Goal: Task Accomplishment & Management: Manage account settings

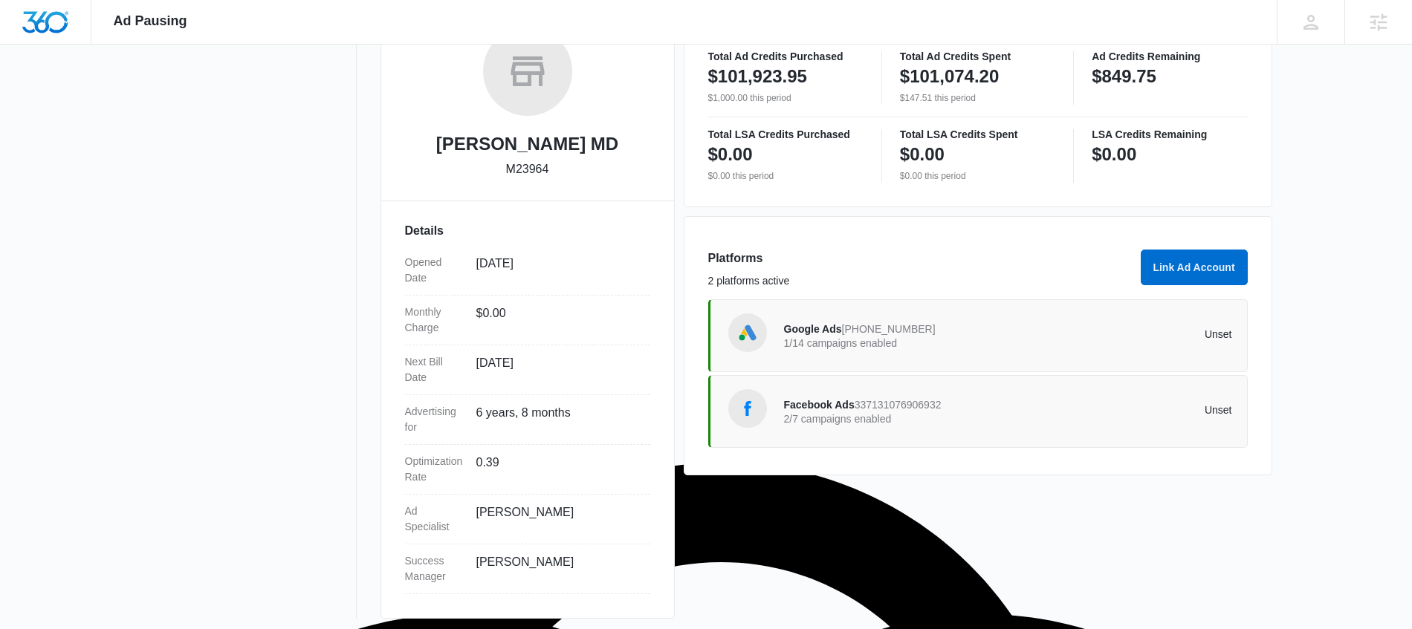
scroll to position [265, 0]
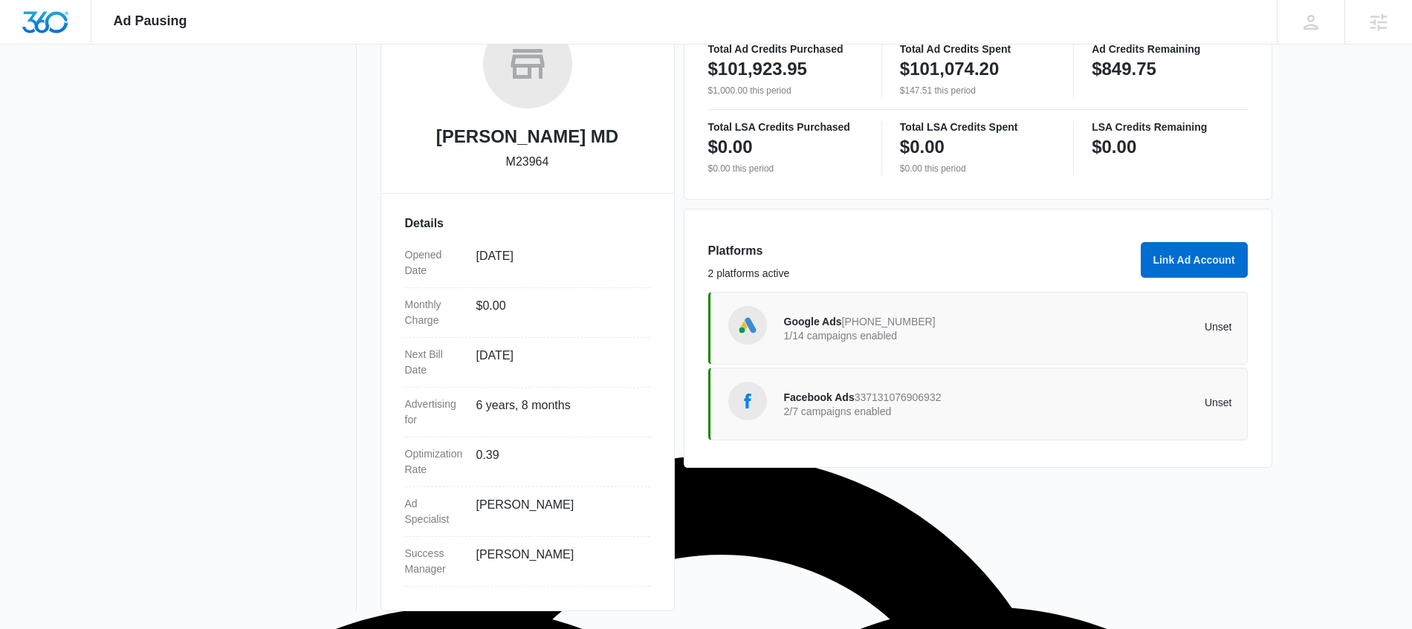
click at [908, 332] on p "1/14 campaigns enabled" at bounding box center [896, 336] width 224 height 10
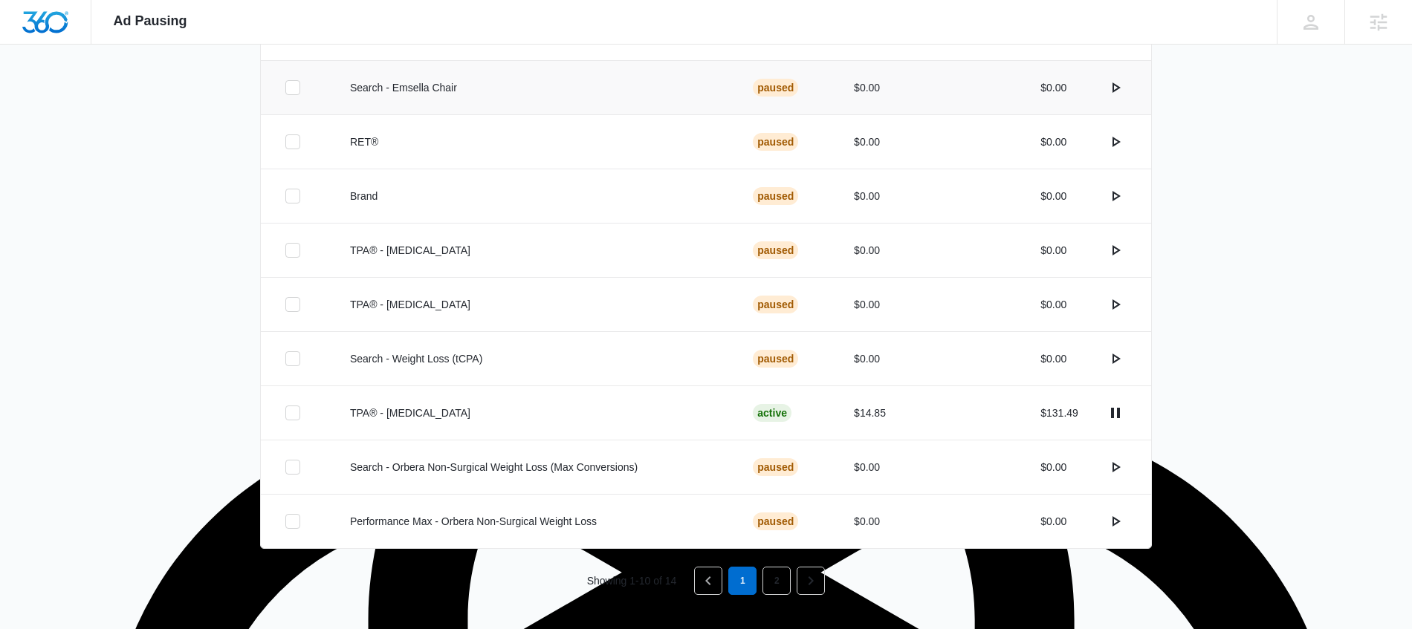
scroll to position [456, 0]
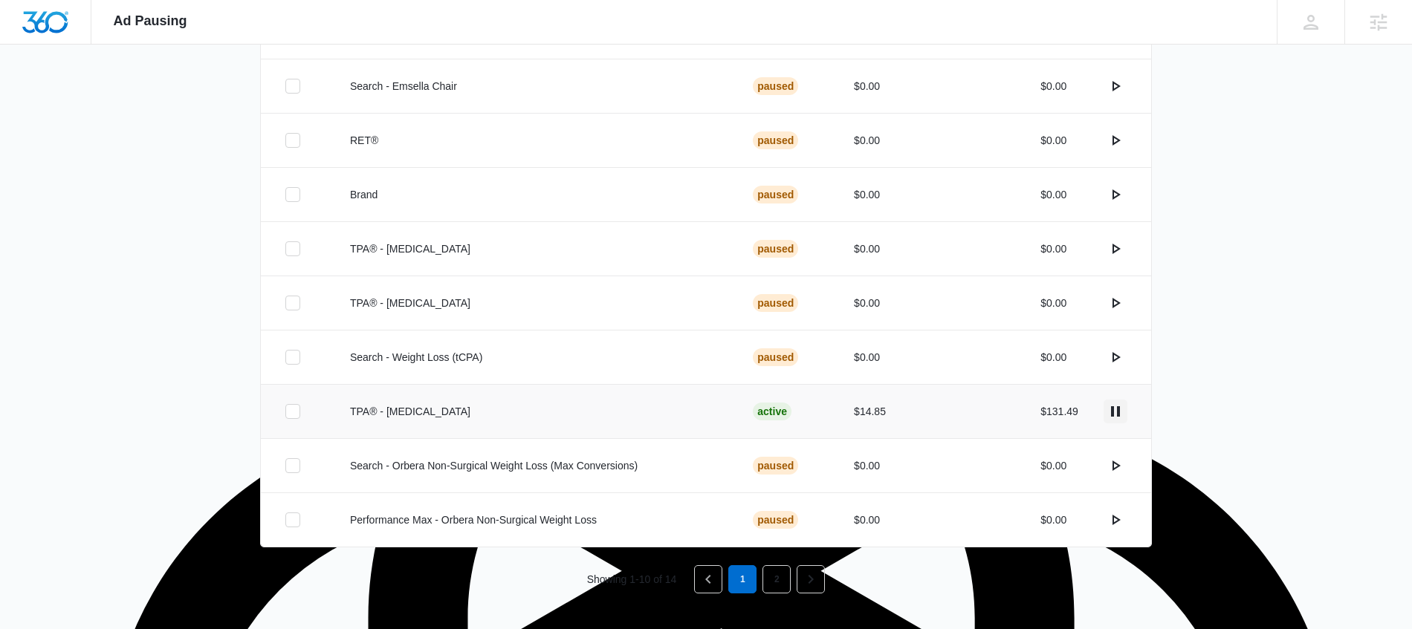
click at [1116, 412] on icon "actions.pause" at bounding box center [1116, 412] width 18 height 18
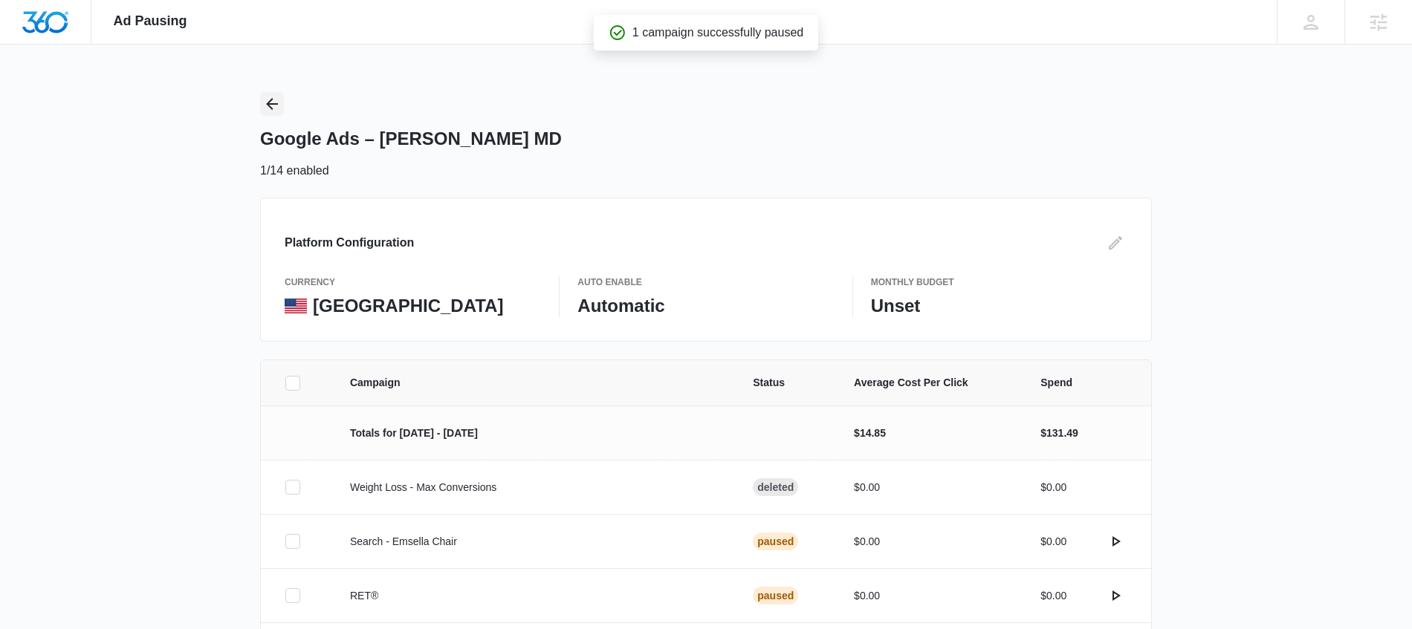
click at [276, 106] on icon "Back" at bounding box center [272, 104] width 18 height 18
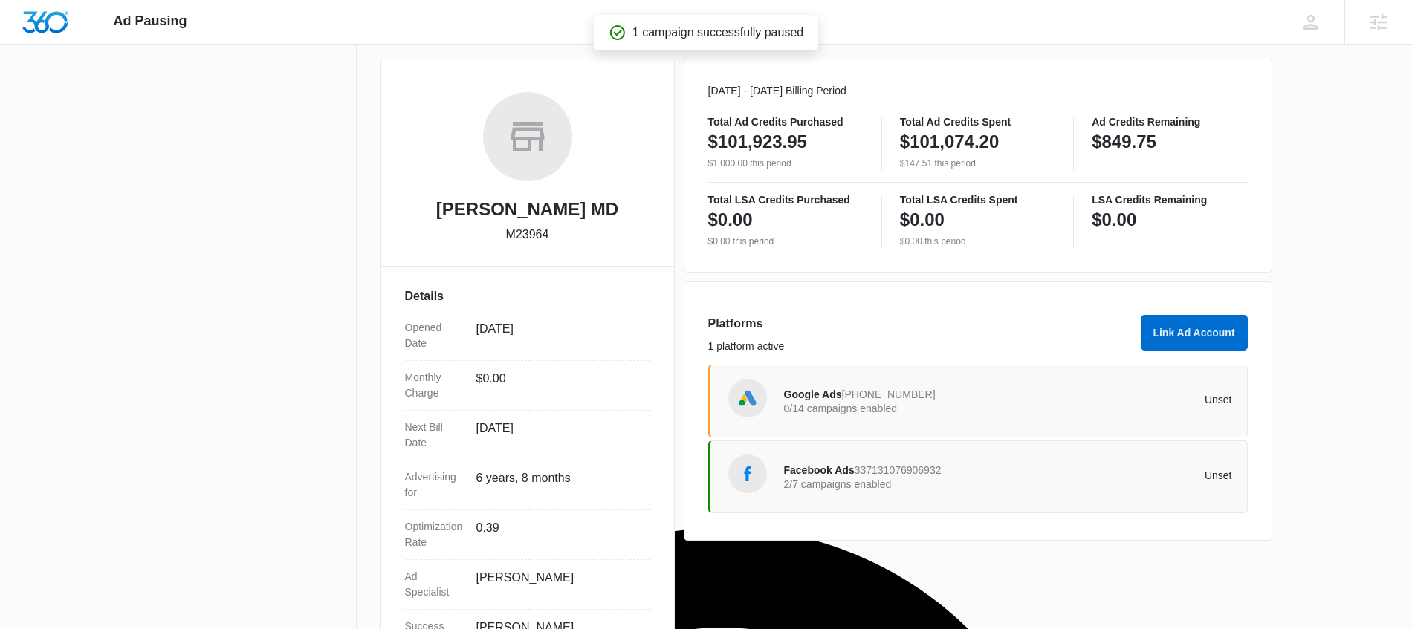
scroll to position [265, 0]
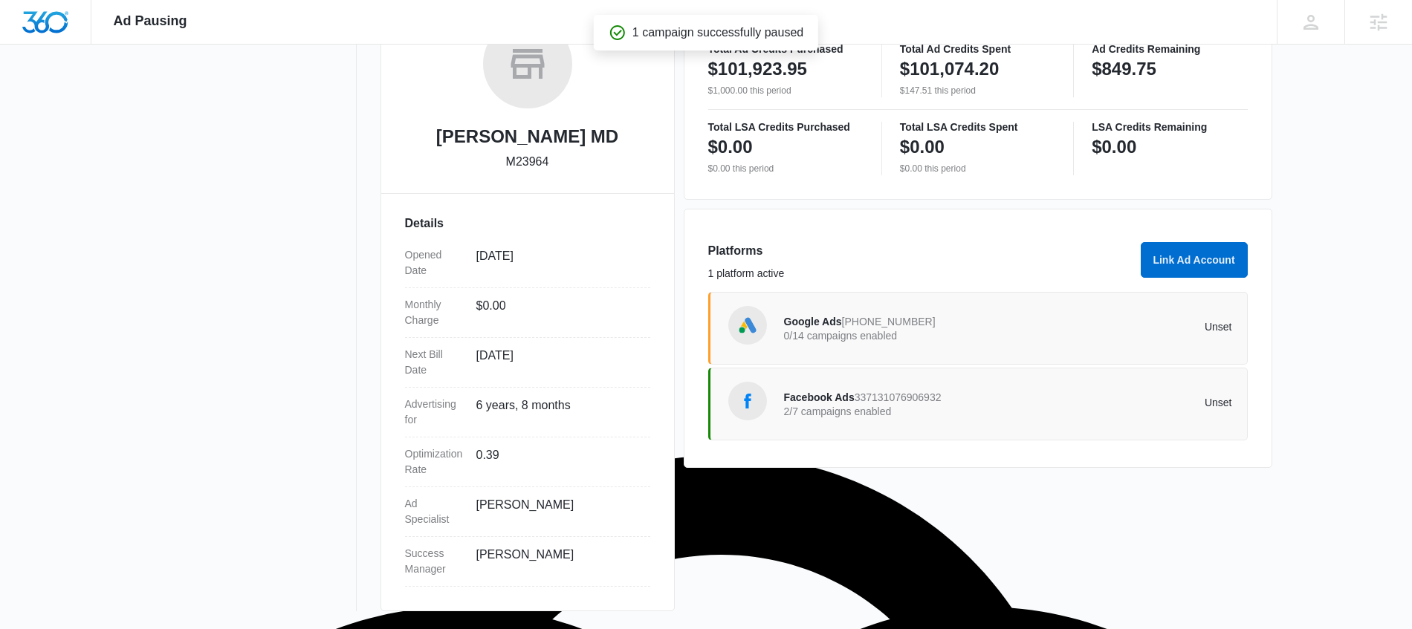
click at [914, 419] on div "Facebook Ads 337131076906932 2/7 campaigns enabled" at bounding box center [896, 404] width 224 height 31
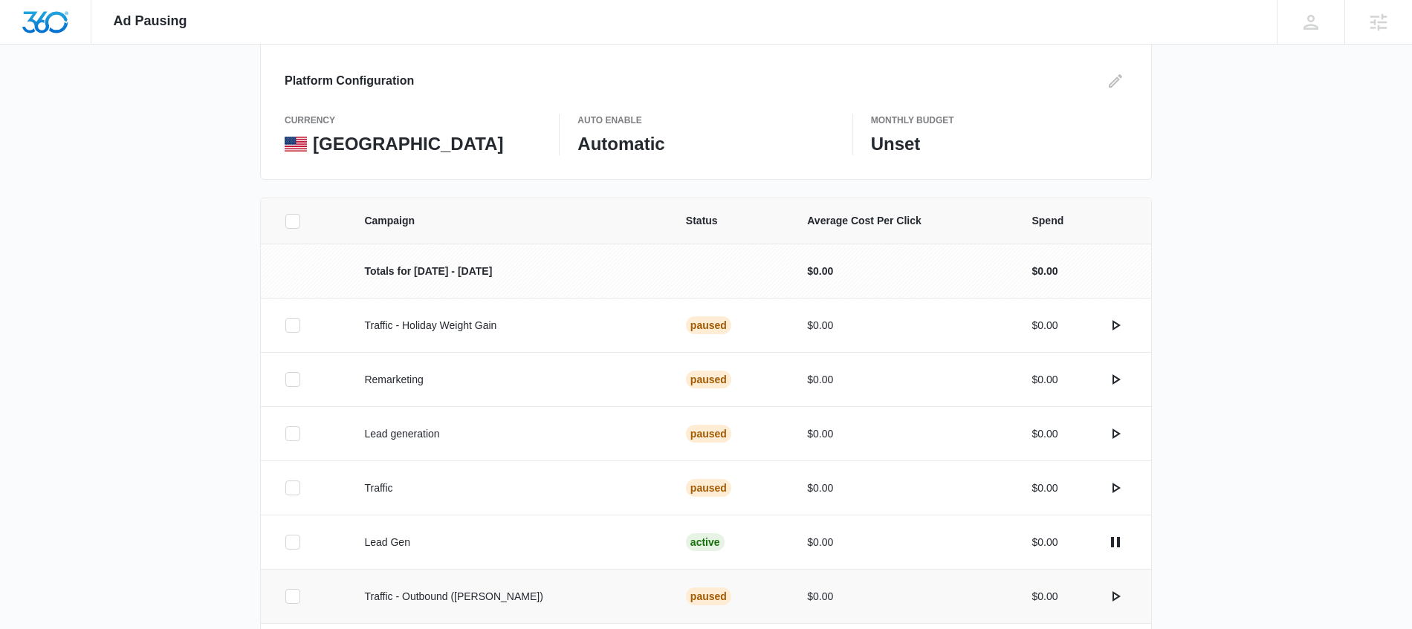
scroll to position [280, 0]
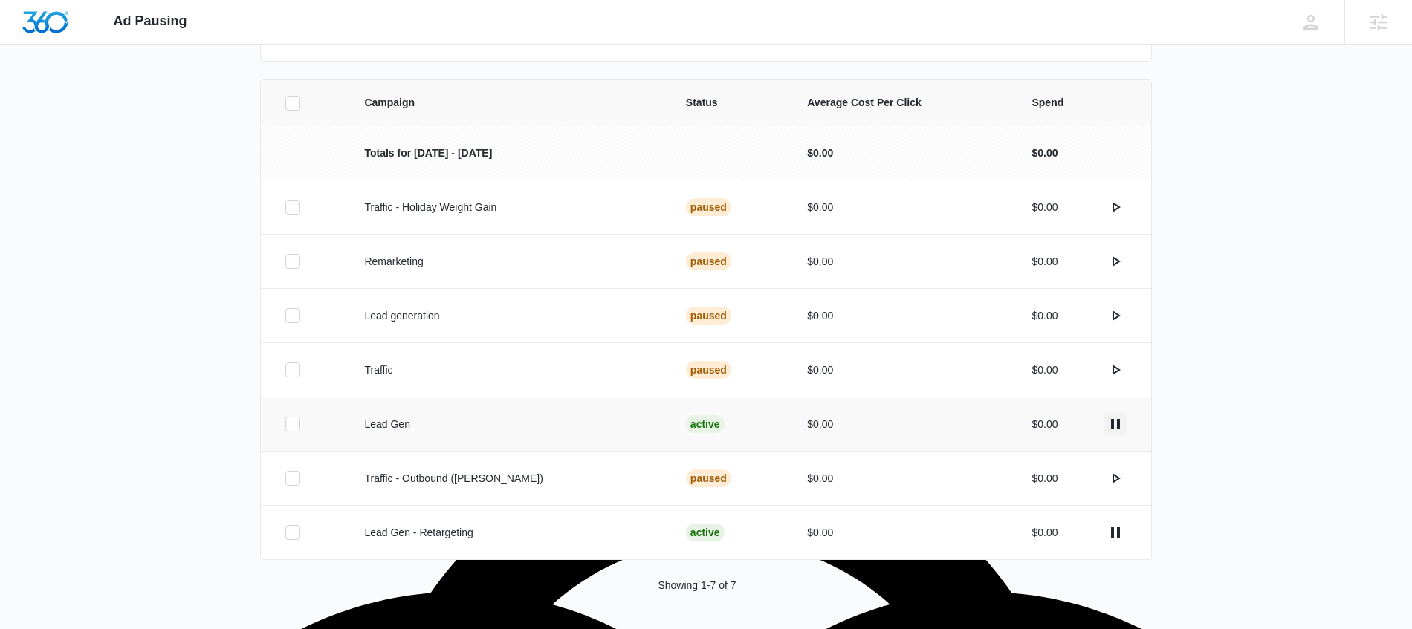
click at [1123, 424] on icon "actions.pause" at bounding box center [1116, 424] width 18 height 18
click at [1115, 530] on icon "actions.pause" at bounding box center [1116, 533] width 18 height 18
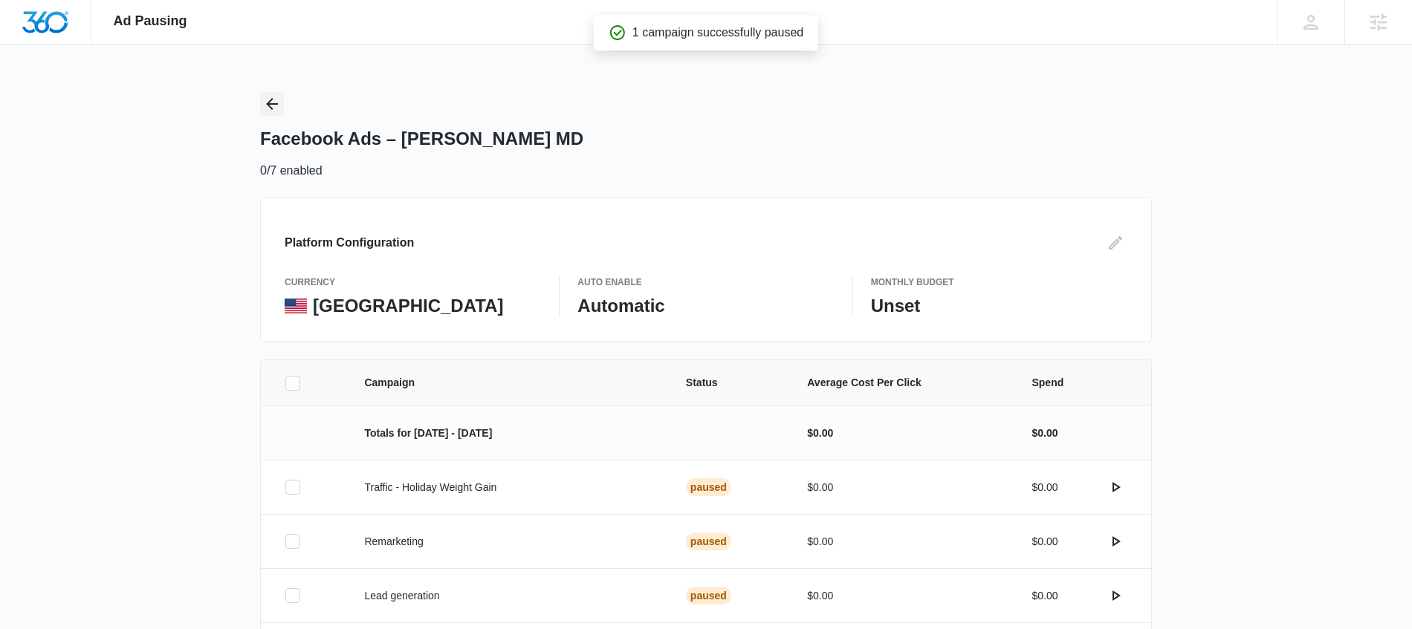
click at [276, 112] on icon "Back" at bounding box center [272, 104] width 18 height 18
